Goal: Task Accomplishment & Management: Use online tool/utility

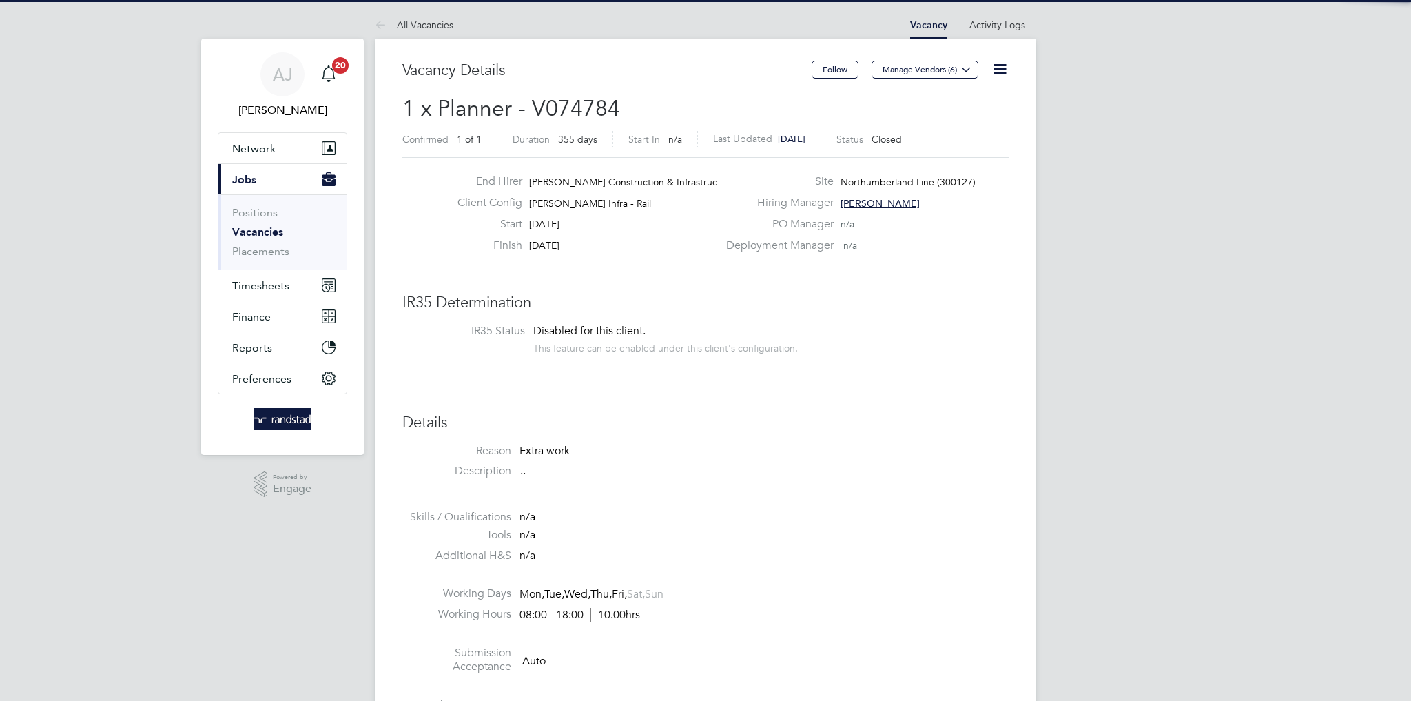
scroll to position [41, 96]
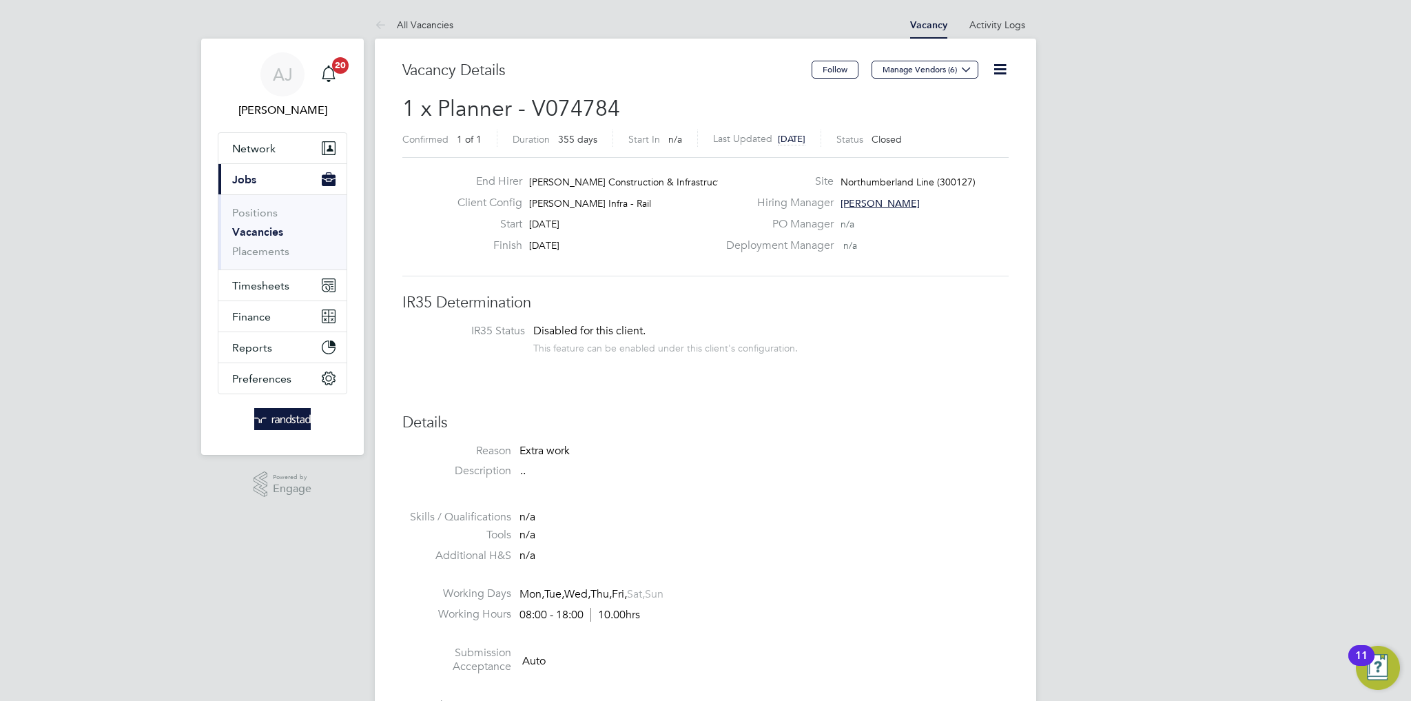
click at [234, 183] on span "Jobs" at bounding box center [244, 179] width 24 height 13
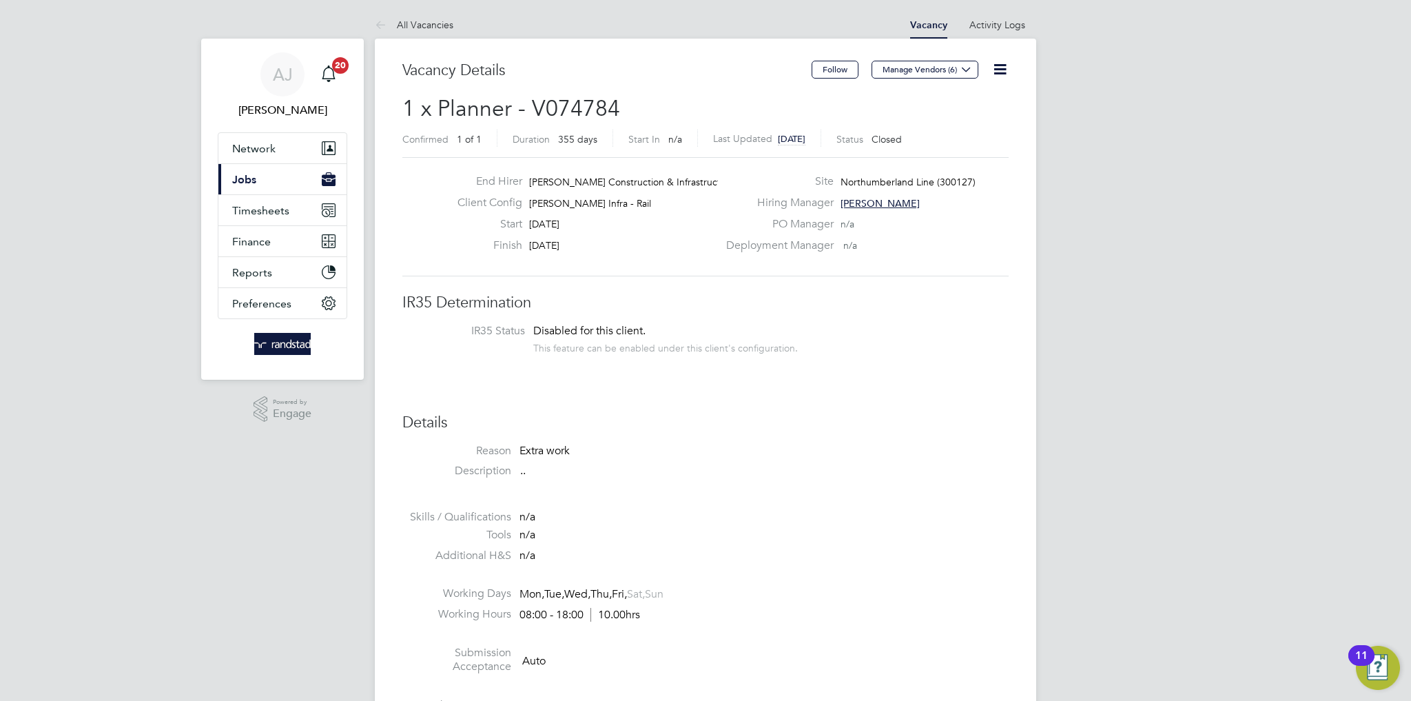
click at [254, 181] on span "Jobs" at bounding box center [244, 179] width 24 height 13
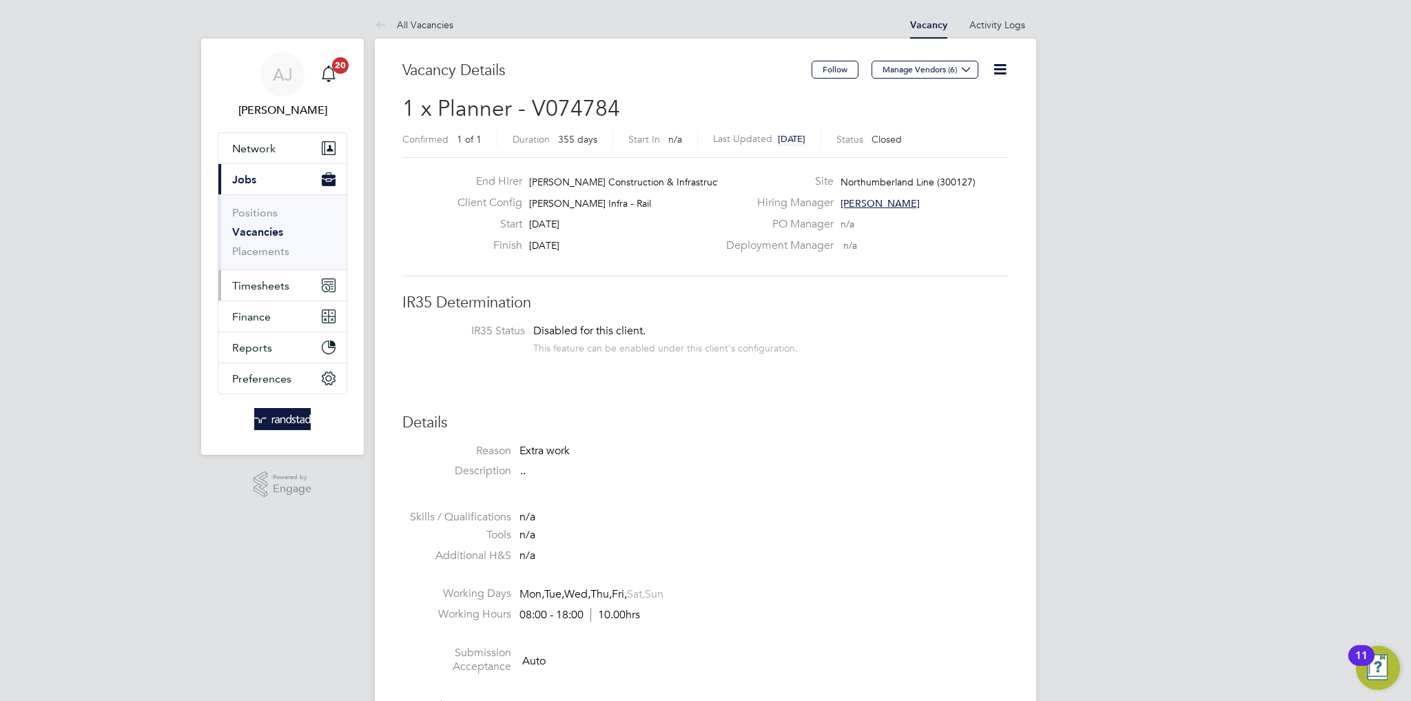
click at [255, 285] on span "Timesheets" at bounding box center [260, 285] width 57 height 13
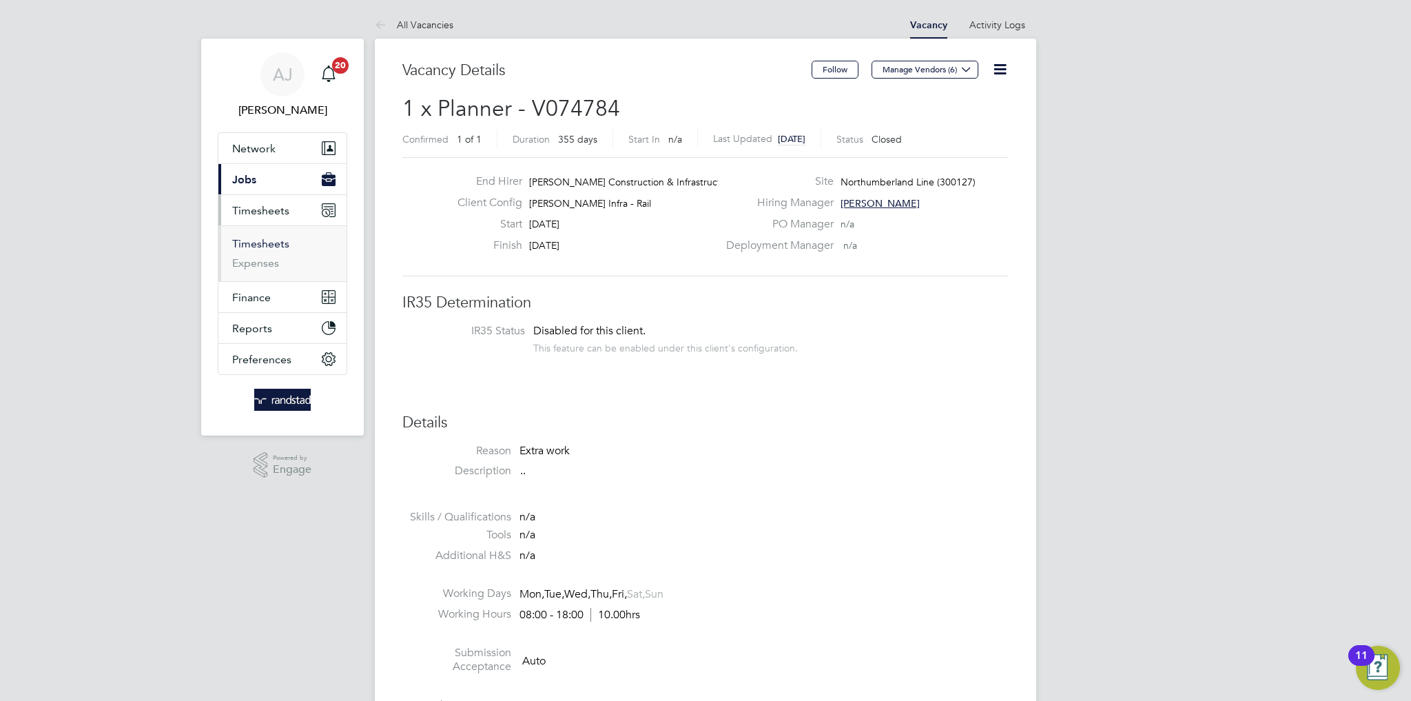
click at [281, 247] on link "Timesheets" at bounding box center [260, 243] width 57 height 13
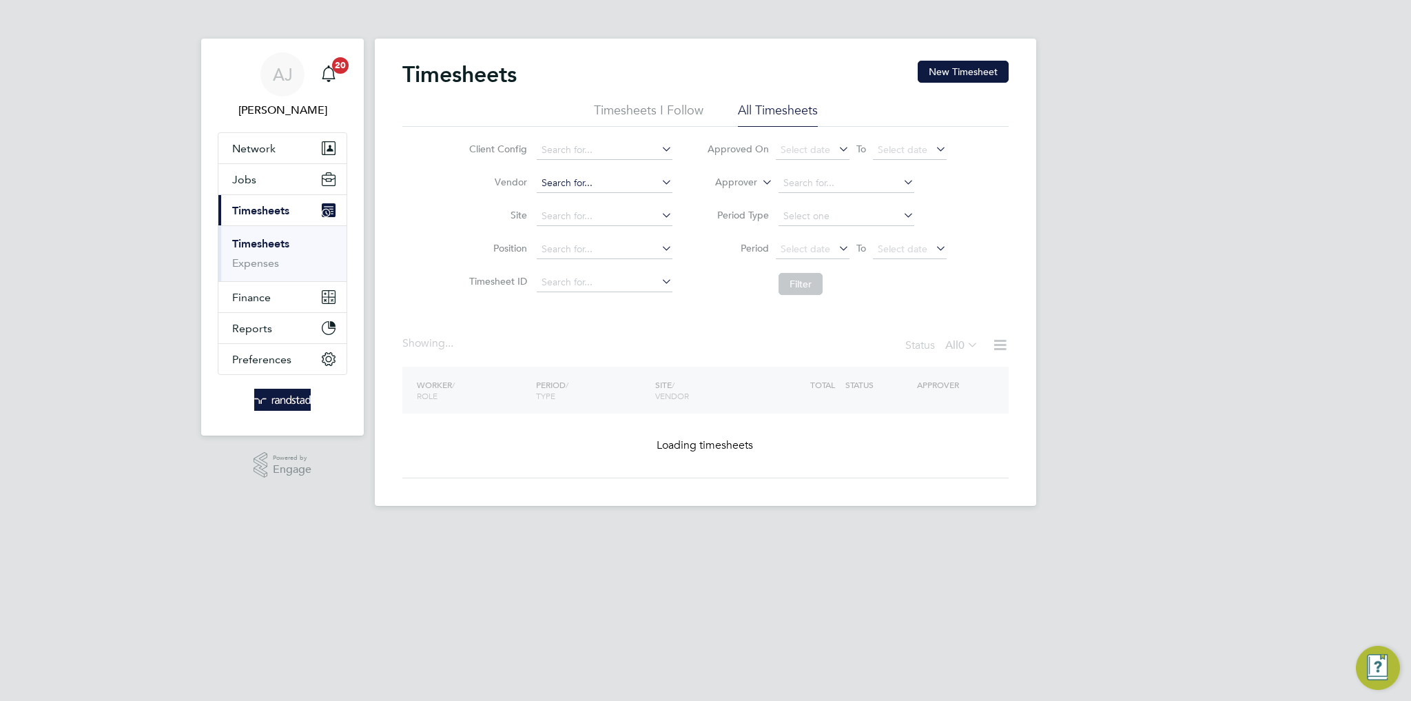
click at [571, 188] on input at bounding box center [605, 183] width 136 height 19
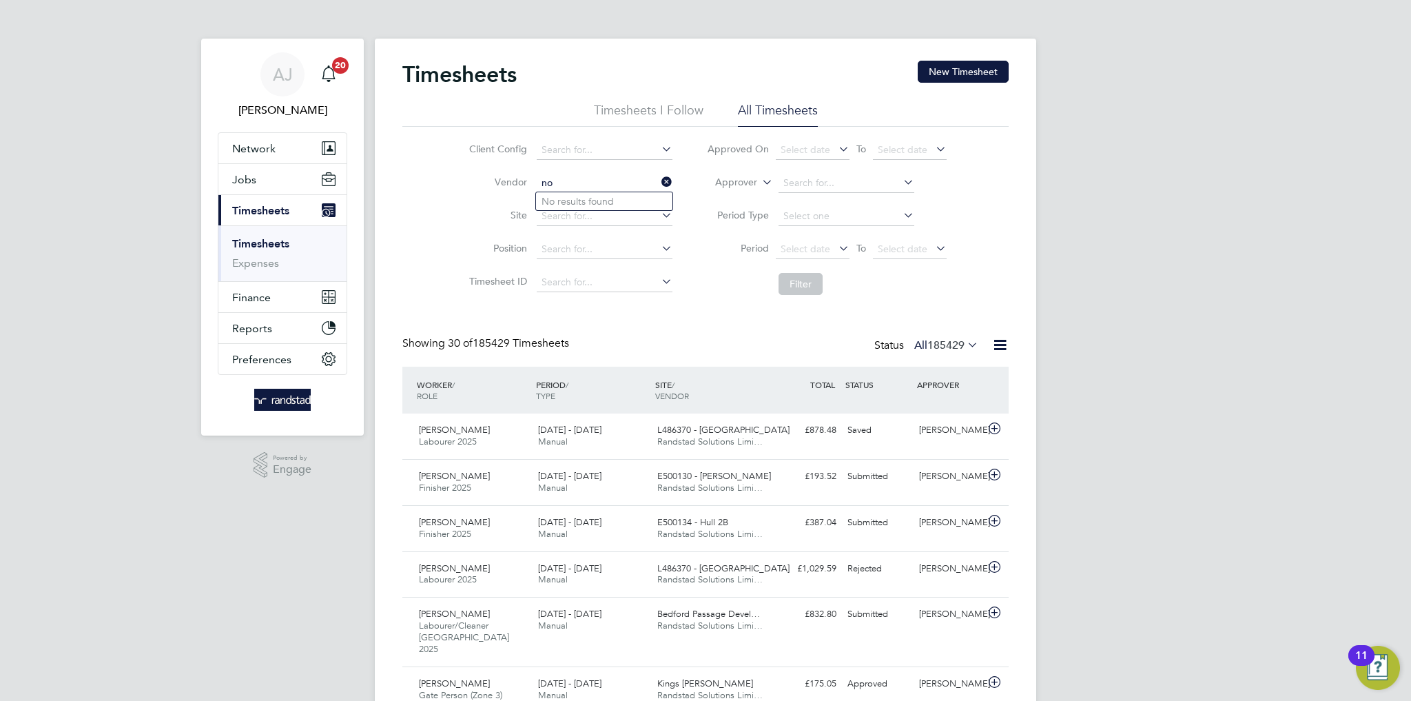
type input "n"
click at [581, 218] on input at bounding box center [605, 216] width 136 height 19
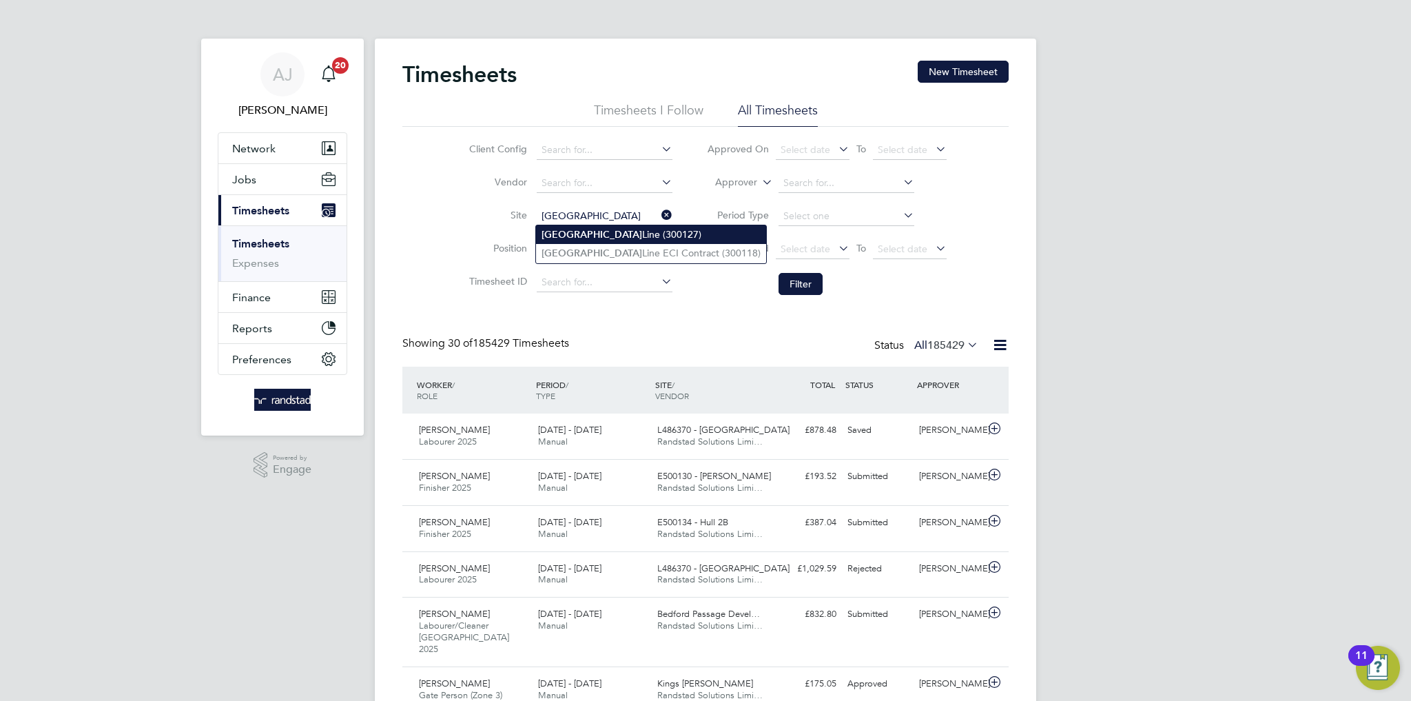
type input "Northumberland Line (300127)"
click at [812, 298] on li "Filter" at bounding box center [827, 284] width 274 height 36
click at [810, 292] on button "Filter" at bounding box center [801, 284] width 44 height 22
